Goal: Information Seeking & Learning: Learn about a topic

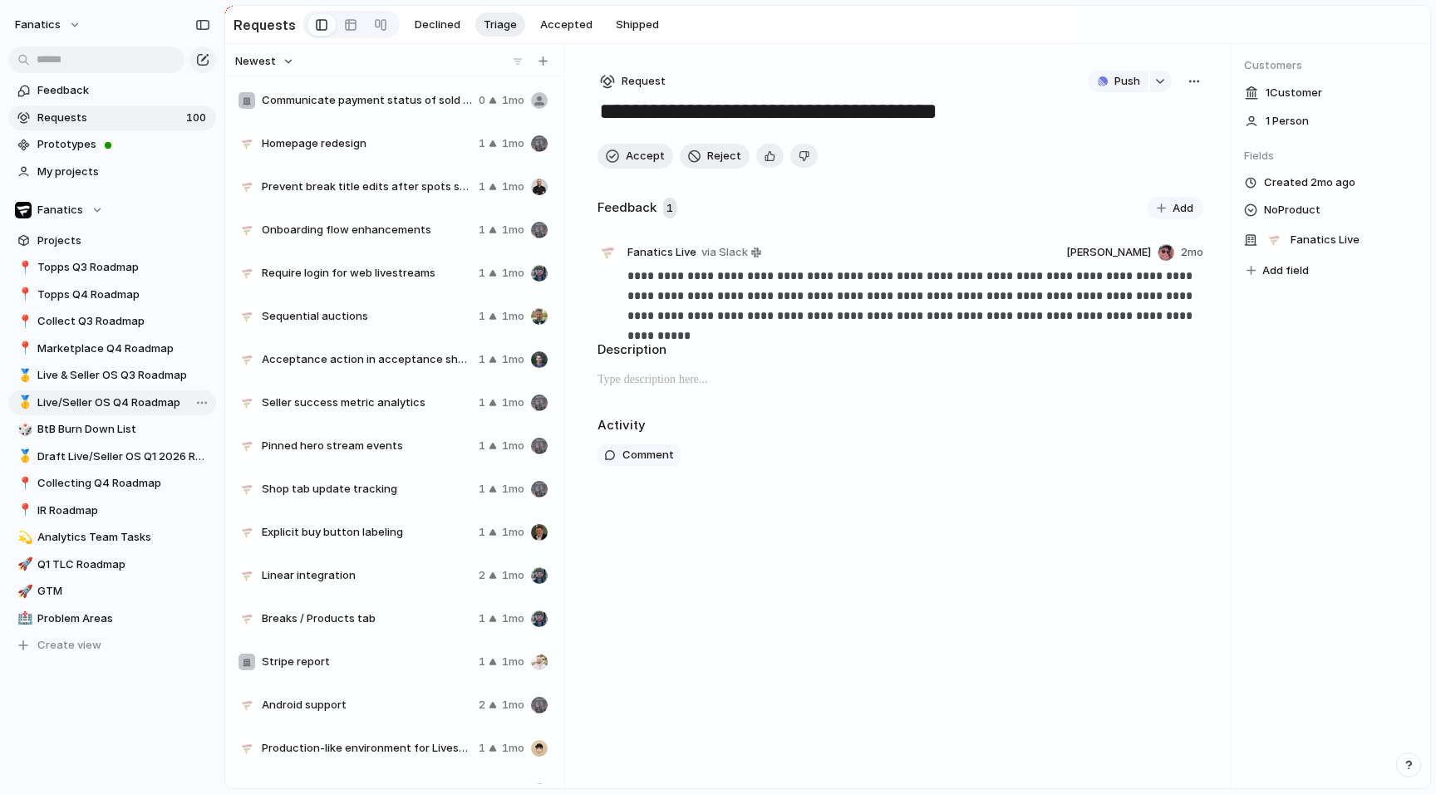
click at [87, 405] on span "Live/Seller OS Q4 Roadmap" at bounding box center [123, 403] width 173 height 17
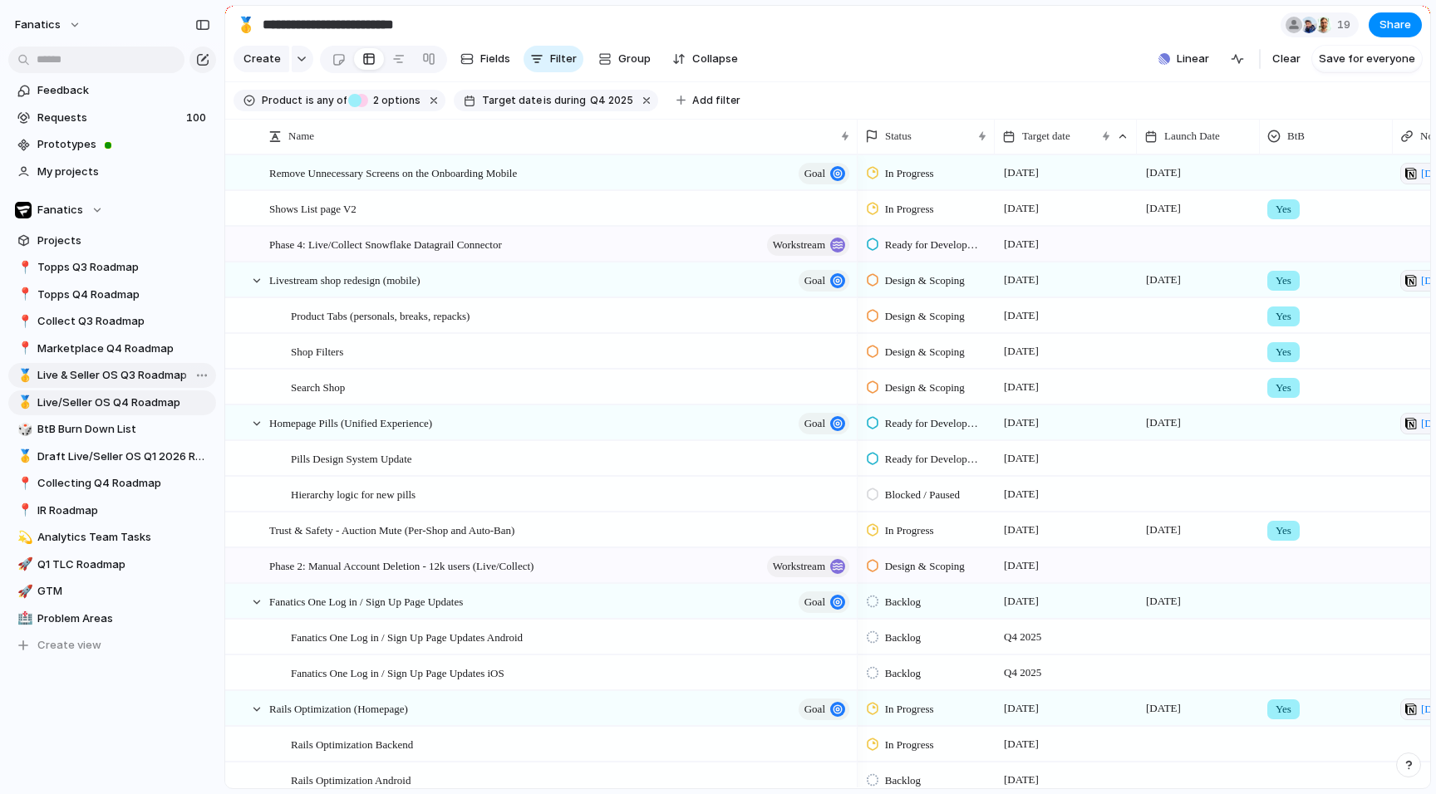
click at [122, 377] on span "Live & Seller OS Q3 Roadmap" at bounding box center [123, 375] width 173 height 17
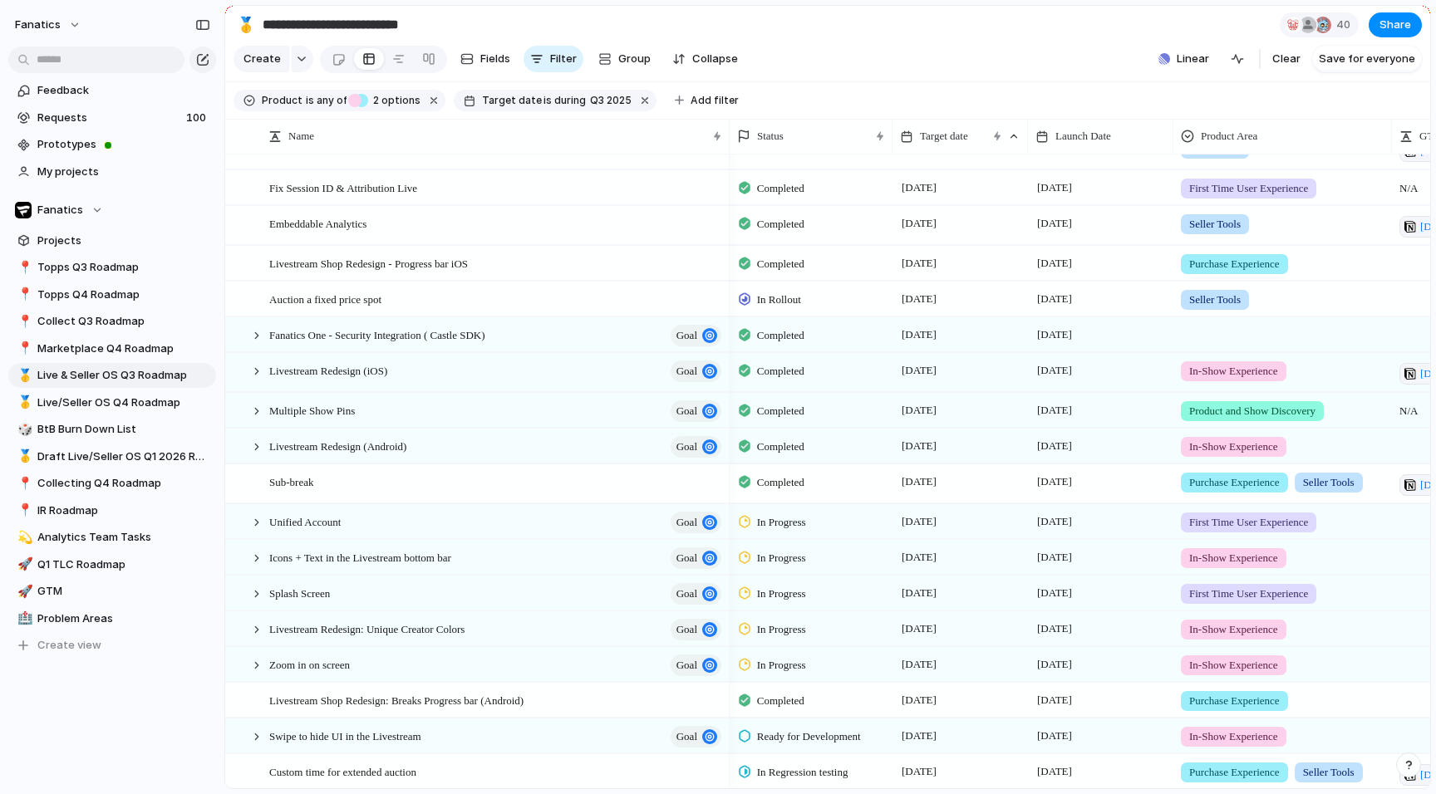
scroll to position [321, 0]
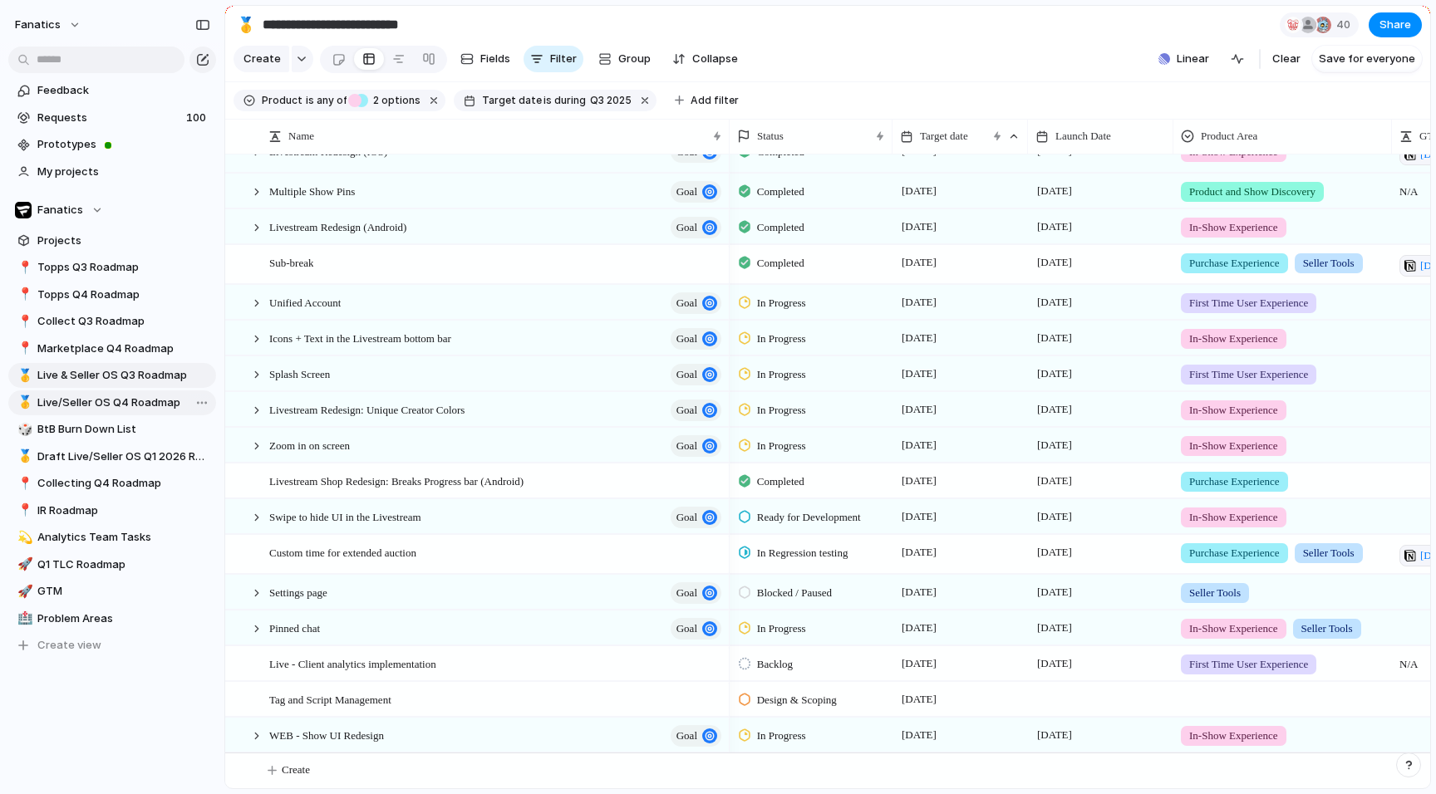
click at [140, 392] on link "🥇 Live/Seller OS Q4 Roadmap" at bounding box center [112, 402] width 208 height 25
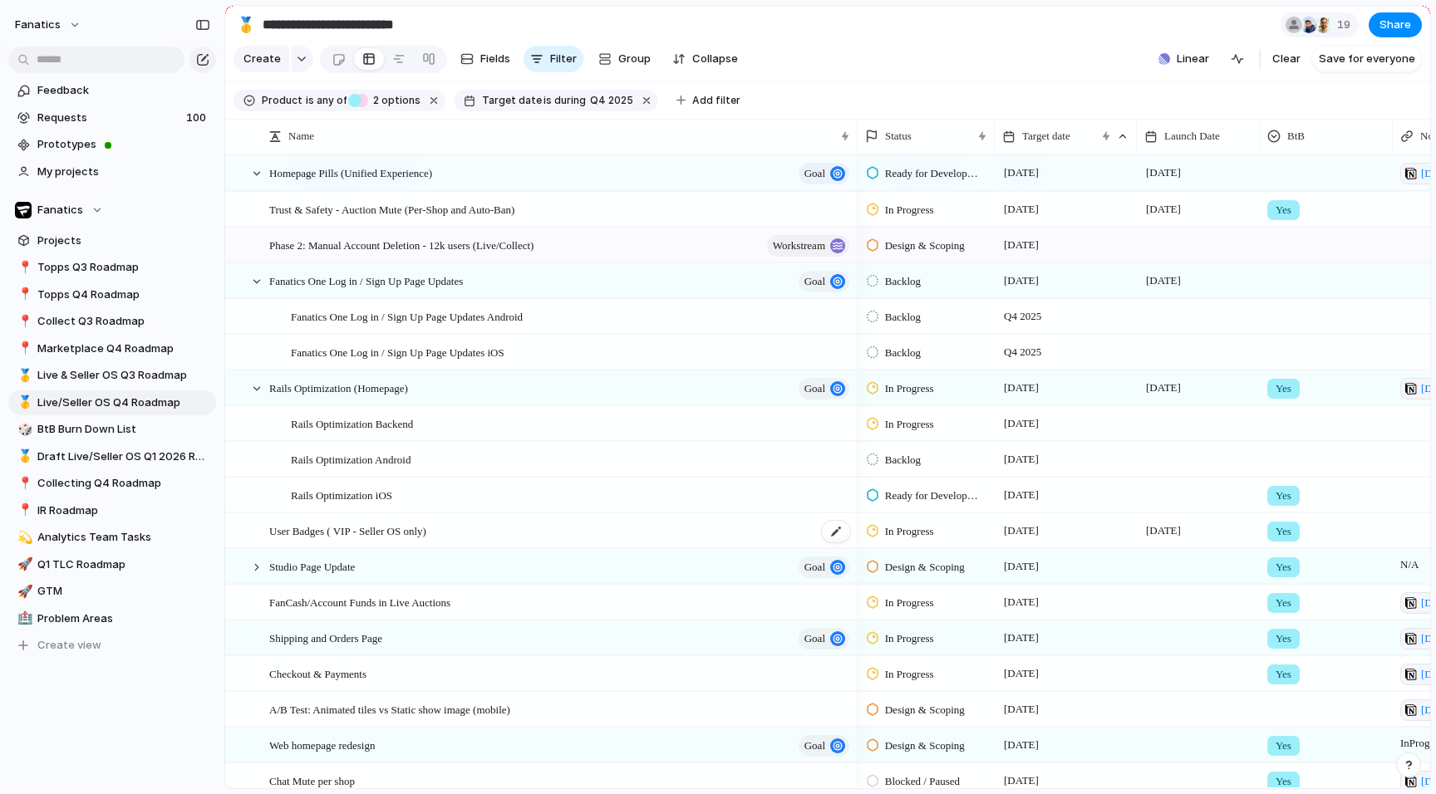
scroll to position [294, 0]
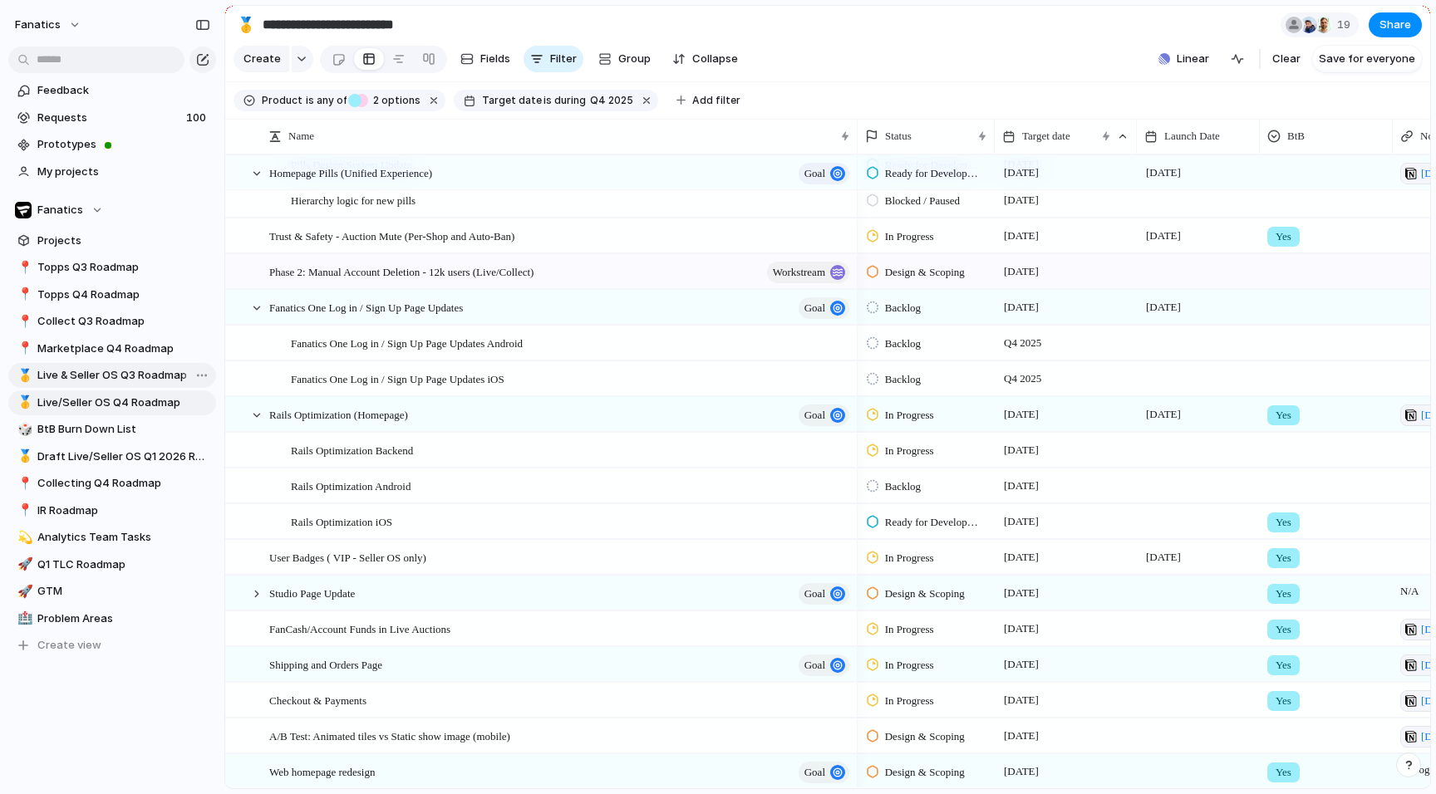
click at [147, 380] on span "Live & Seller OS Q3 Roadmap" at bounding box center [123, 375] width 173 height 17
type input "**********"
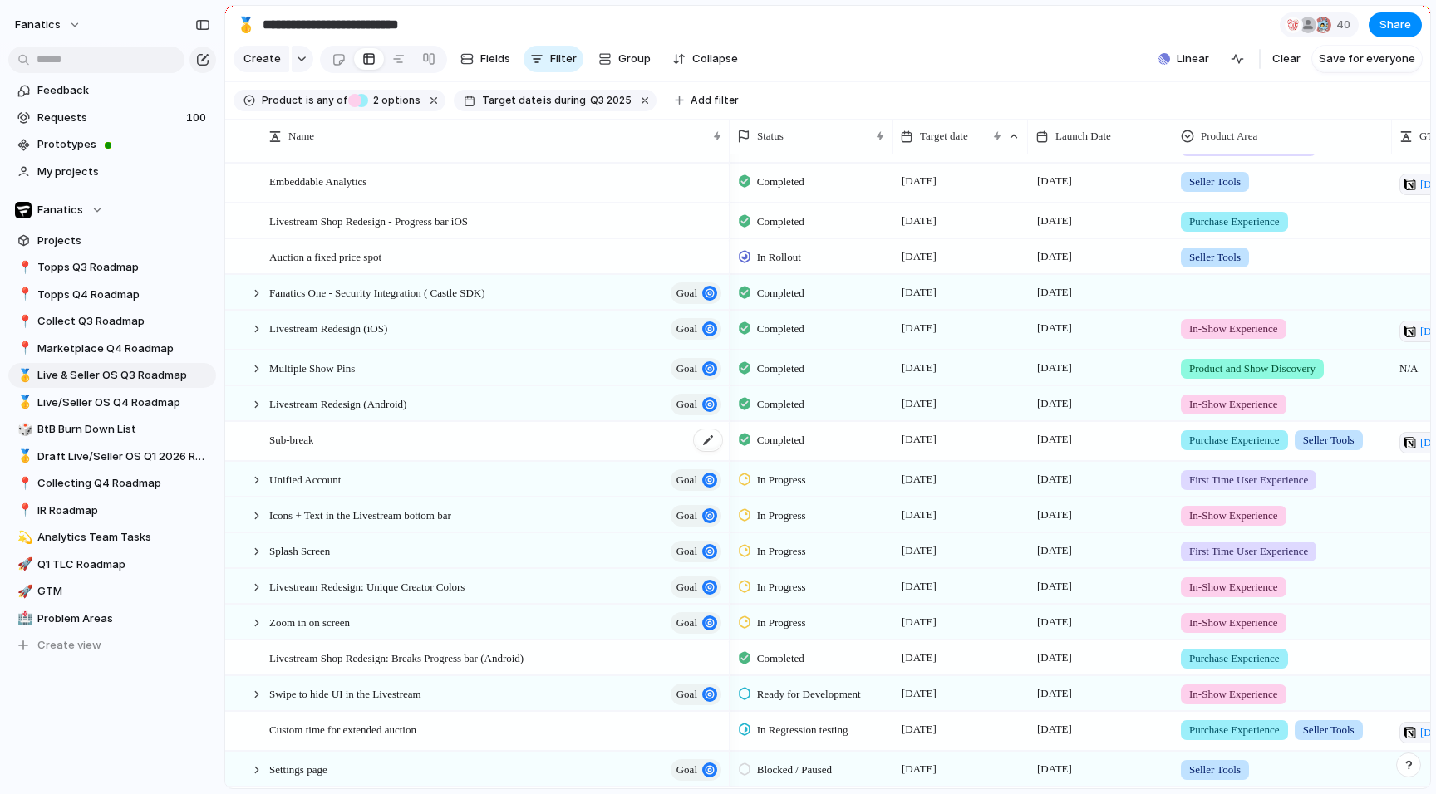
scroll to position [287, 0]
